Goal: Find specific page/section: Find specific page/section

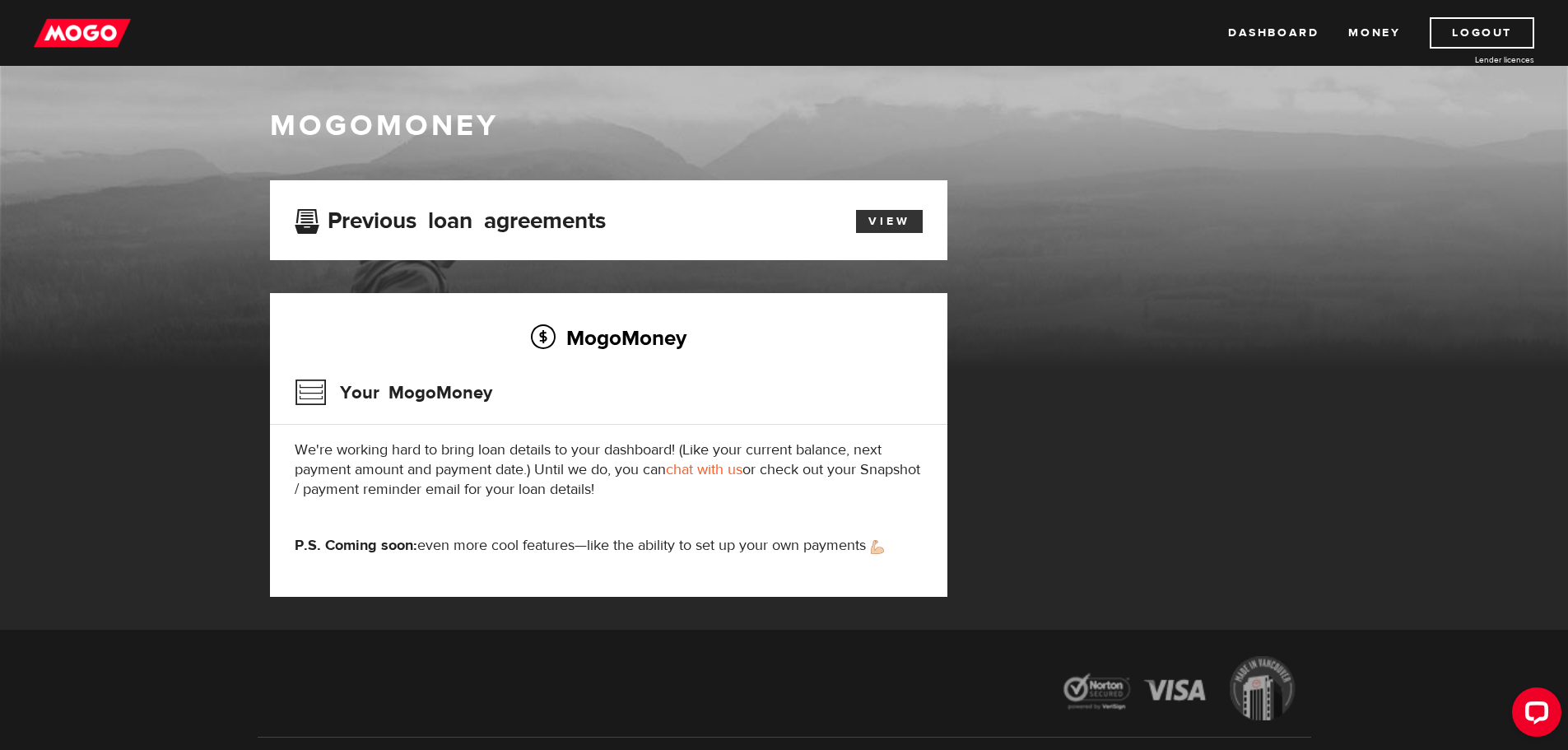
click at [884, 222] on link "View" at bounding box center [889, 221] width 67 height 23
click at [98, 28] on img at bounding box center [82, 33] width 97 height 31
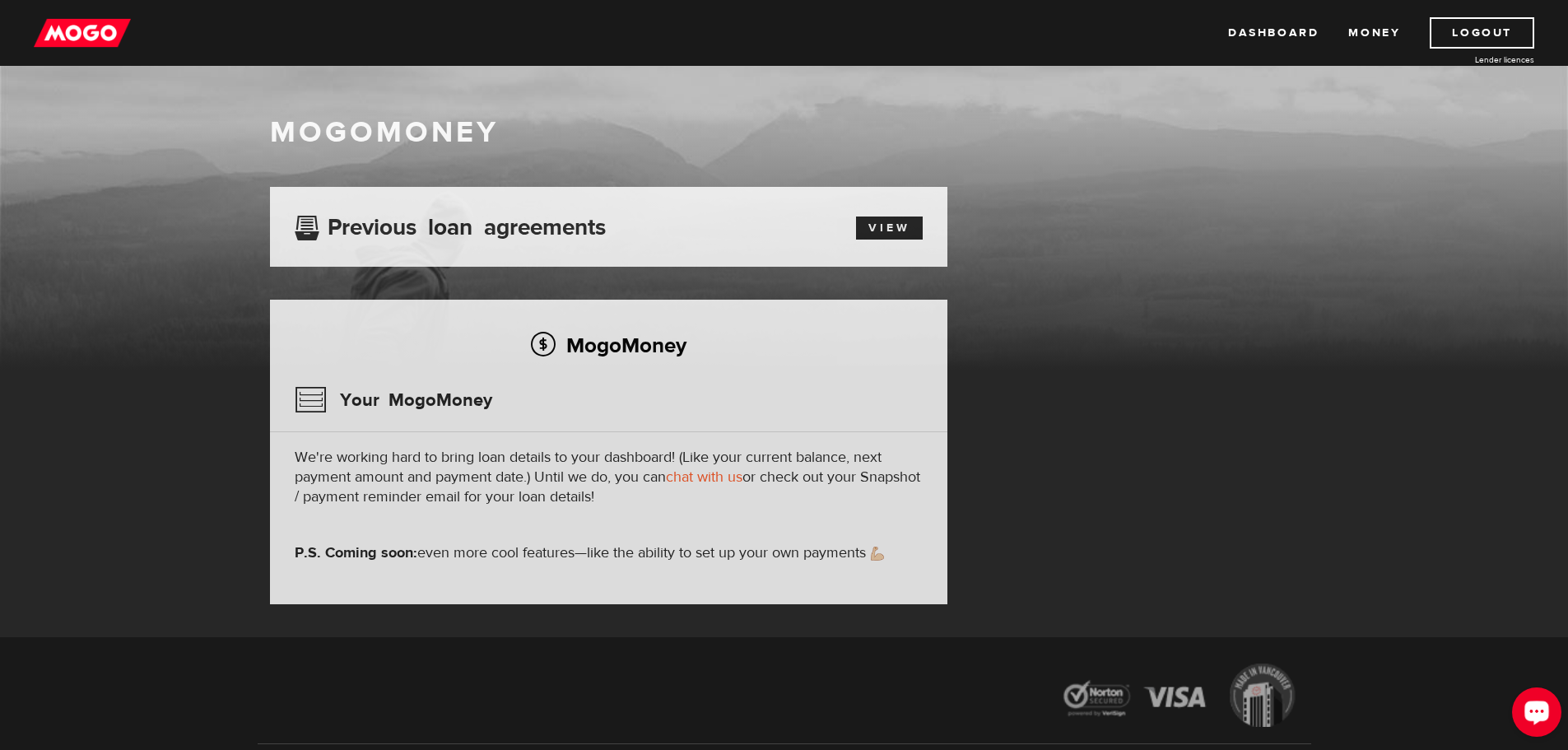
click at [1529, 725] on icon "Open LiveChat chat widget" at bounding box center [1537, 712] width 28 height 28
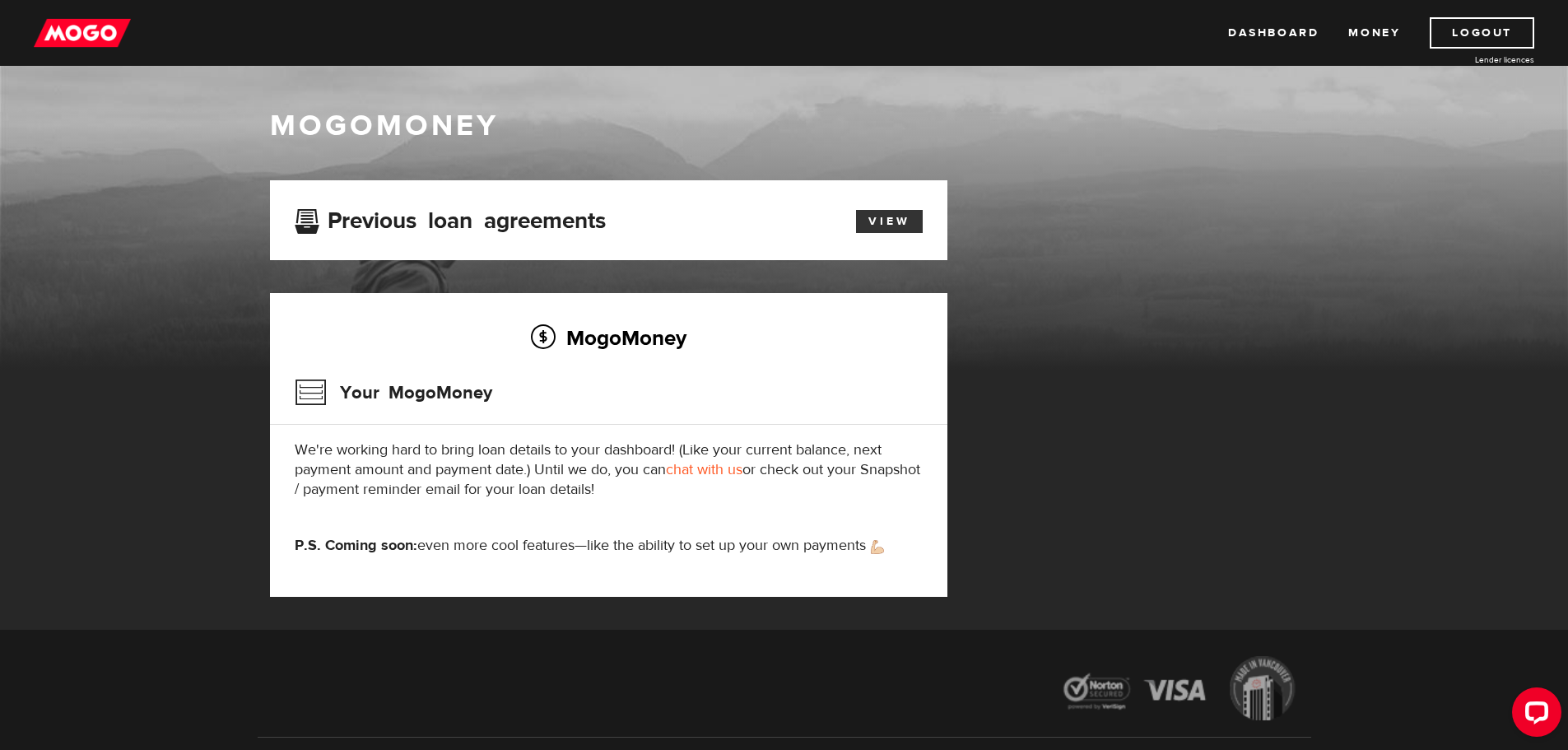
click at [866, 211] on link "View" at bounding box center [889, 221] width 67 height 23
